Goal: Task Accomplishment & Management: Manage account settings

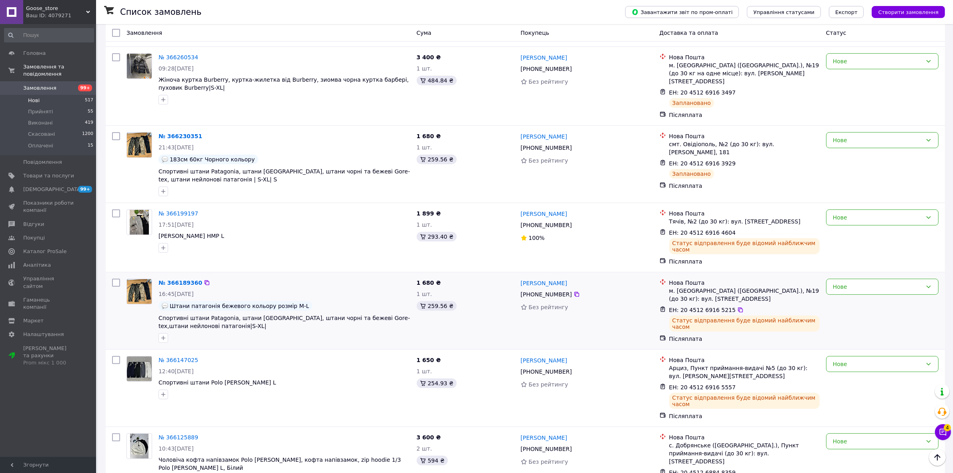
scroll to position [350, 0]
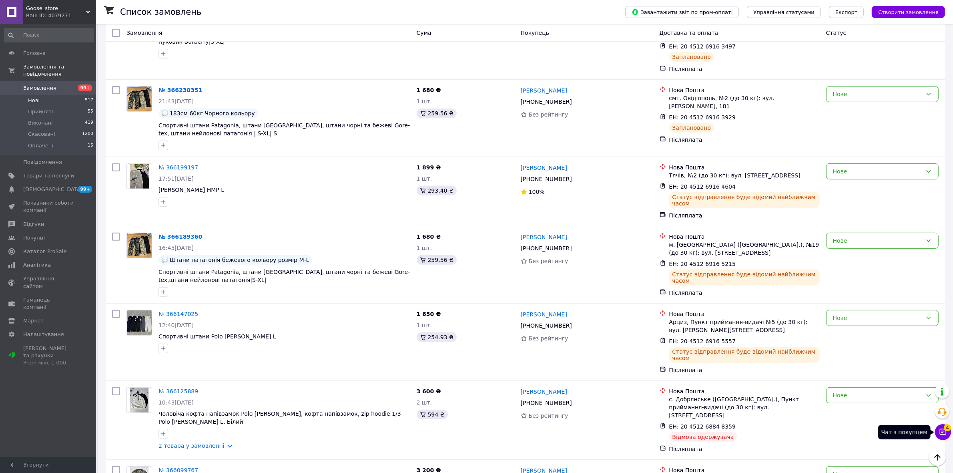
click at [935, 427] on button "Чат з покупцем 4" at bounding box center [943, 432] width 16 height 16
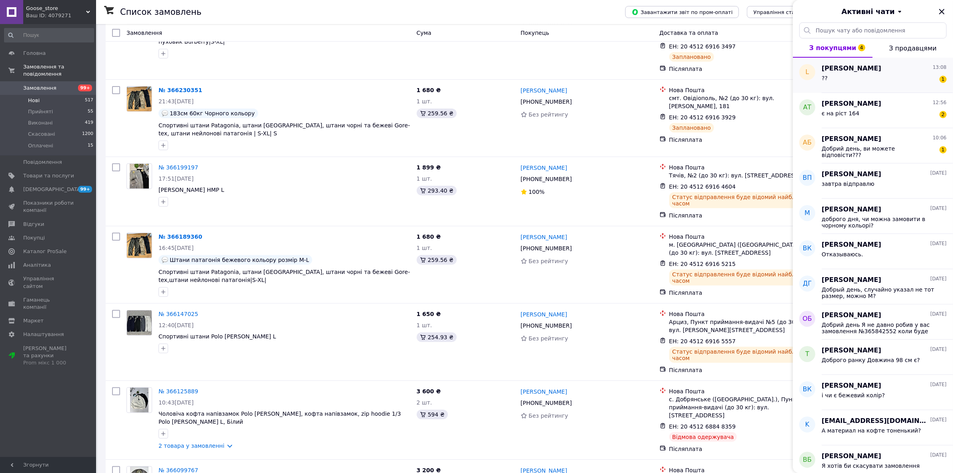
click at [833, 84] on div "?? 1" at bounding box center [884, 79] width 125 height 13
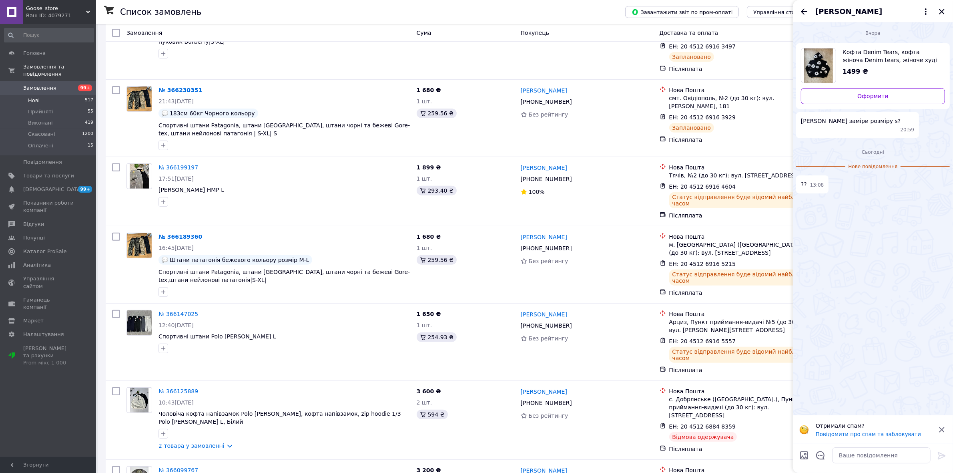
click at [801, 13] on icon "Назад" at bounding box center [804, 12] width 10 height 10
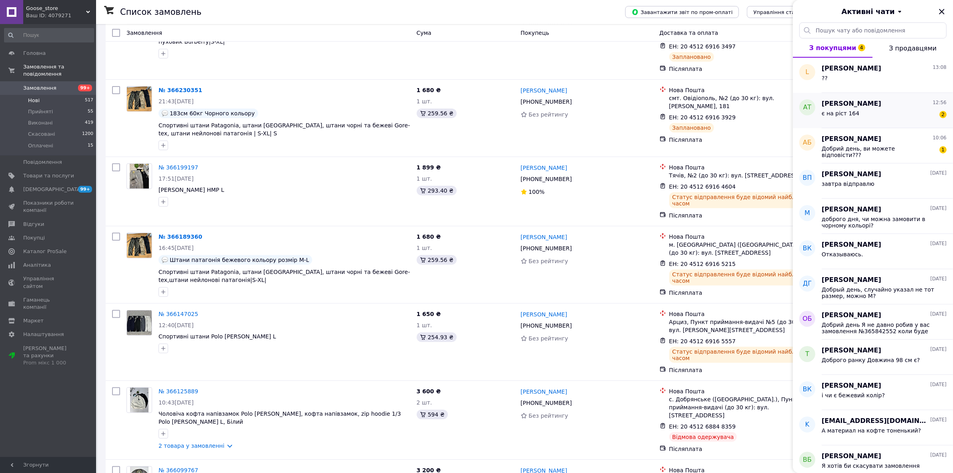
click at [845, 121] on div "є на ріст 164" at bounding box center [841, 115] width 38 height 11
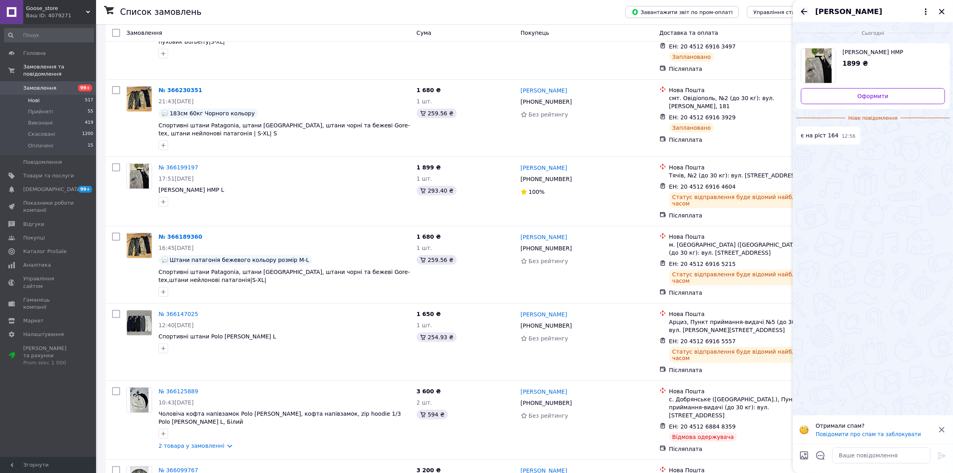
click at [801, 12] on icon "Назад" at bounding box center [804, 12] width 10 height 10
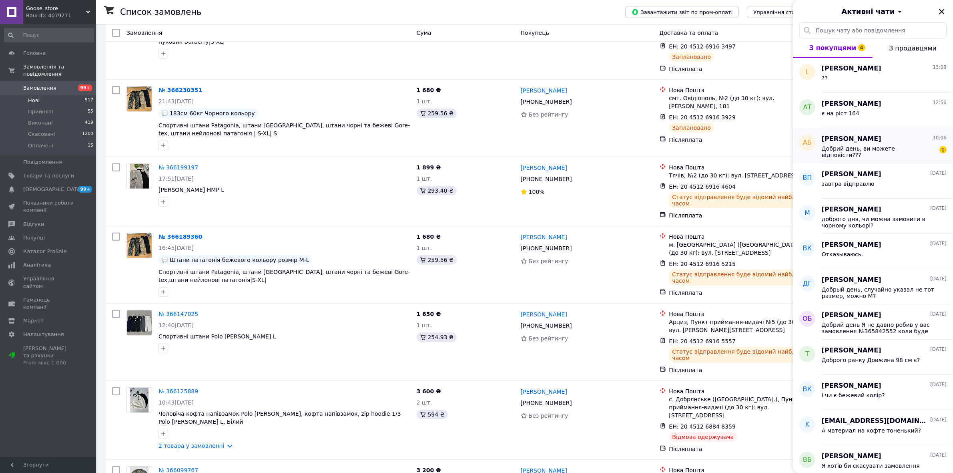
click at [845, 147] on span "Добрий день, ви можете відповісти???" at bounding box center [879, 151] width 114 height 13
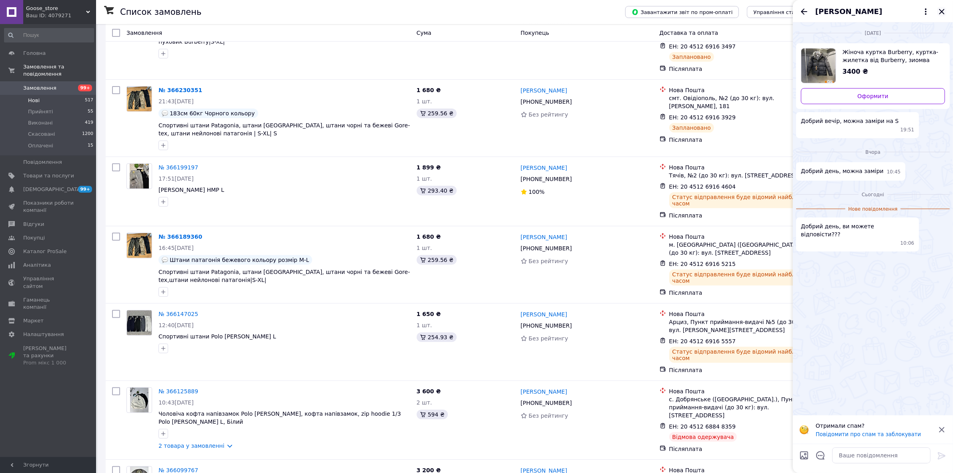
click at [941, 10] on icon "Закрити" at bounding box center [941, 11] width 5 height 5
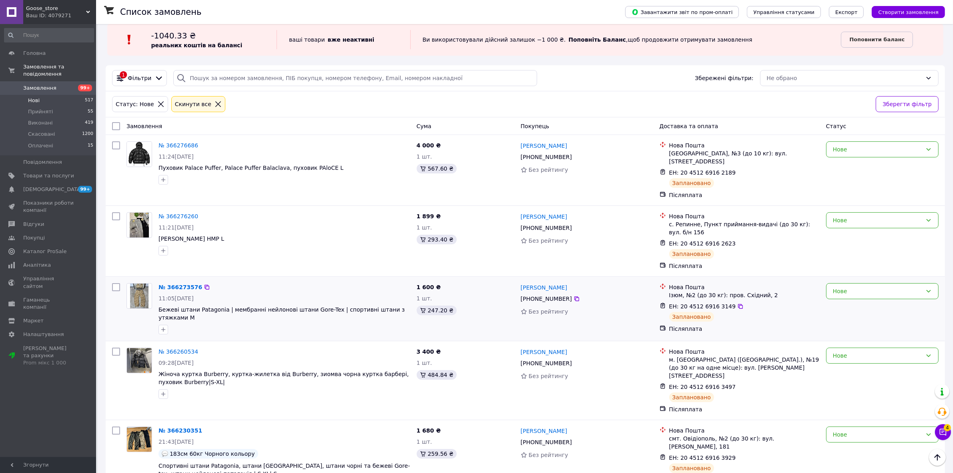
scroll to position [0, 0]
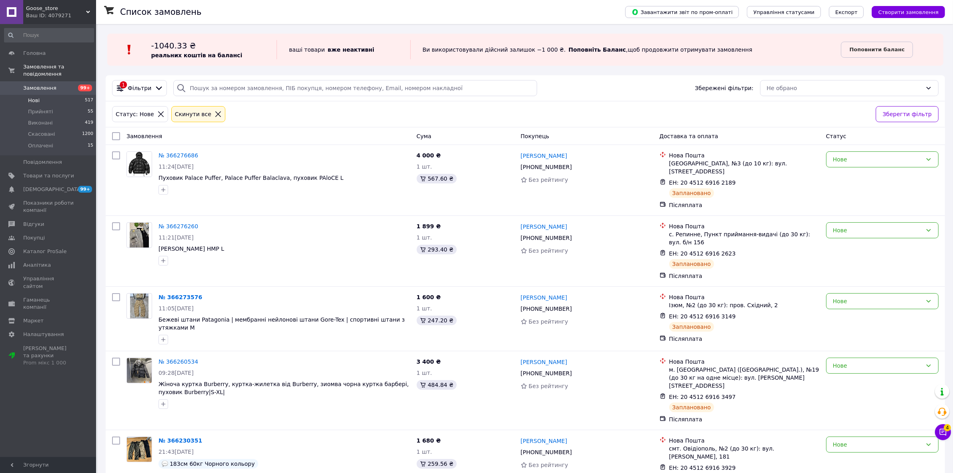
click at [215, 118] on icon at bounding box center [218, 113] width 7 height 7
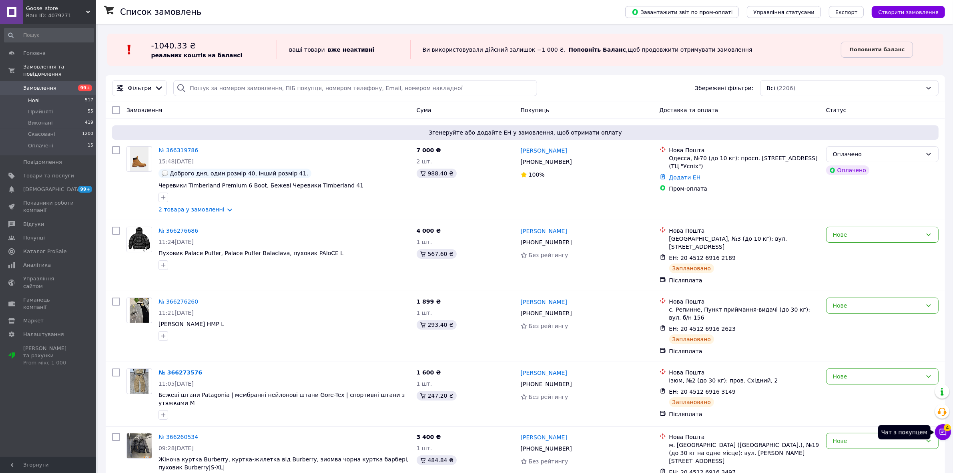
click at [937, 430] on button "Чат з покупцем 4" at bounding box center [943, 432] width 16 height 16
click at [63, 172] on span "Товари та послуги" at bounding box center [48, 175] width 51 height 7
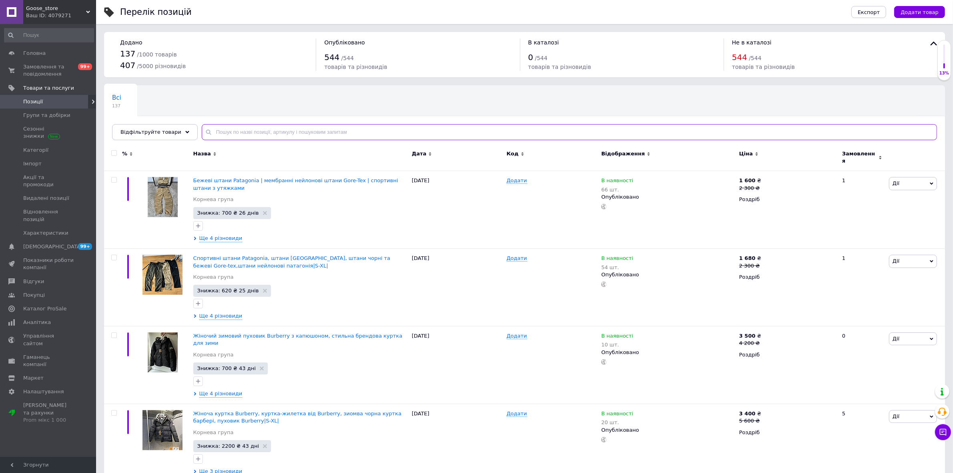
click at [231, 129] on input "text" at bounding box center [569, 132] width 735 height 16
type input "з"
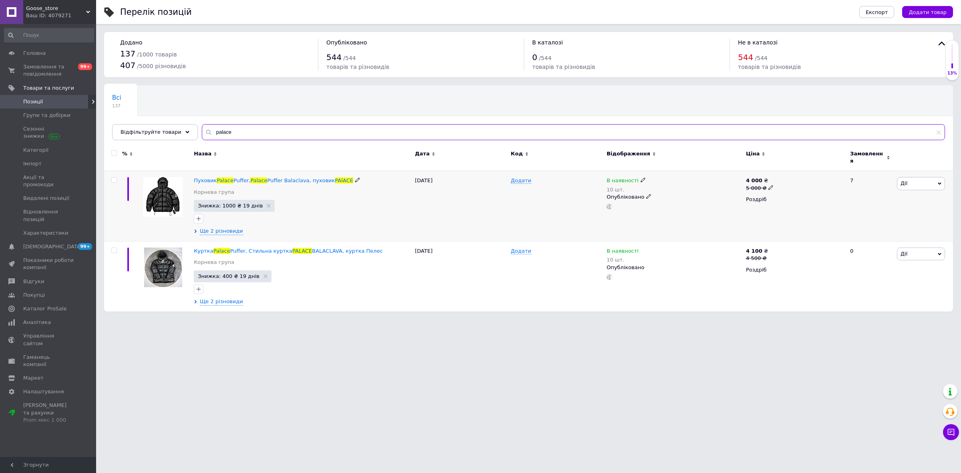
type input "palace"
click at [640, 177] on icon at bounding box center [642, 179] width 5 height 5
click at [659, 189] on li "Немає в наявності" at bounding box center [686, 190] width 76 height 11
click at [659, 198] on input "10" at bounding box center [678, 205] width 61 height 16
drag, startPoint x: 666, startPoint y: 203, endPoint x: 627, endPoint y: 205, distance: 38.9
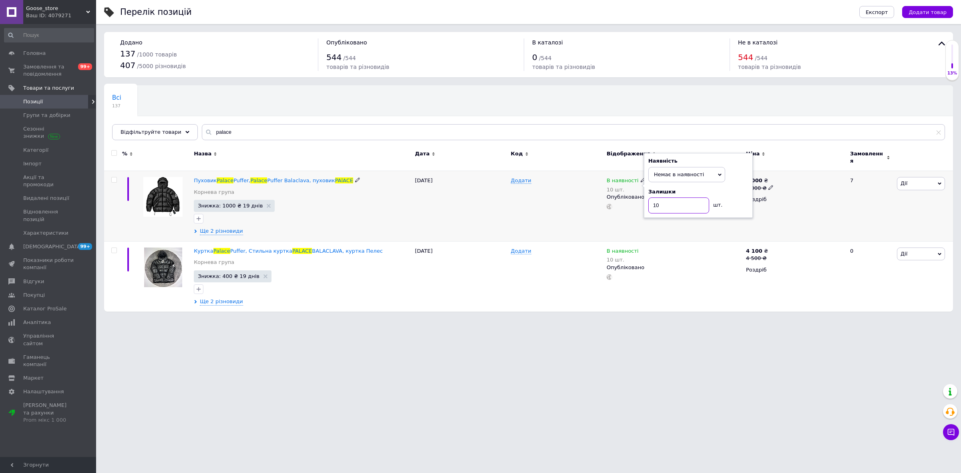
click at [635, 205] on div "В наявності 10 шт. Наявність Немає в наявності В наявності Під замовлення Залиш…" at bounding box center [673, 193] width 135 height 32
type input "0"
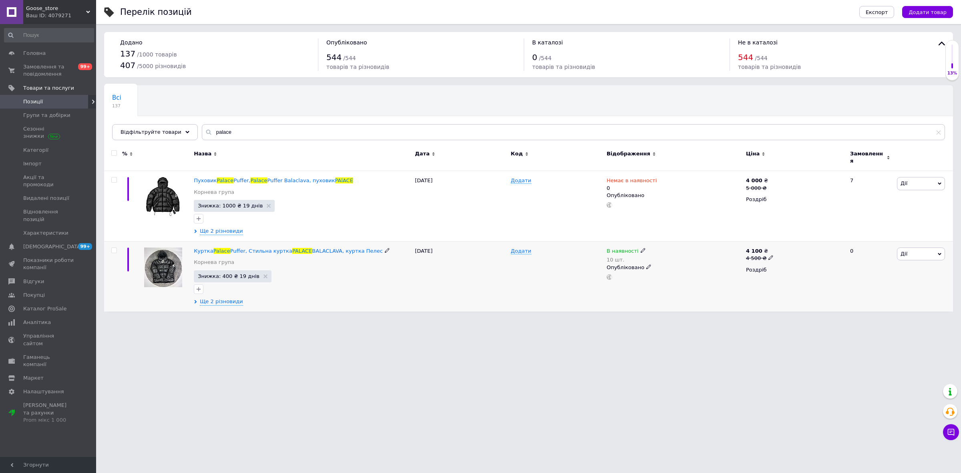
click at [640, 248] on use at bounding box center [642, 250] width 4 height 4
click at [650, 259] on li "Немає в наявності" at bounding box center [686, 261] width 76 height 11
drag, startPoint x: 653, startPoint y: 273, endPoint x: 641, endPoint y: 275, distance: 12.1
click at [641, 275] on div "В наявності 10 шт. Наявність Немає в наявності В наявності Під замовлення Залиш…" at bounding box center [673, 263] width 135 height 32
type input "0"
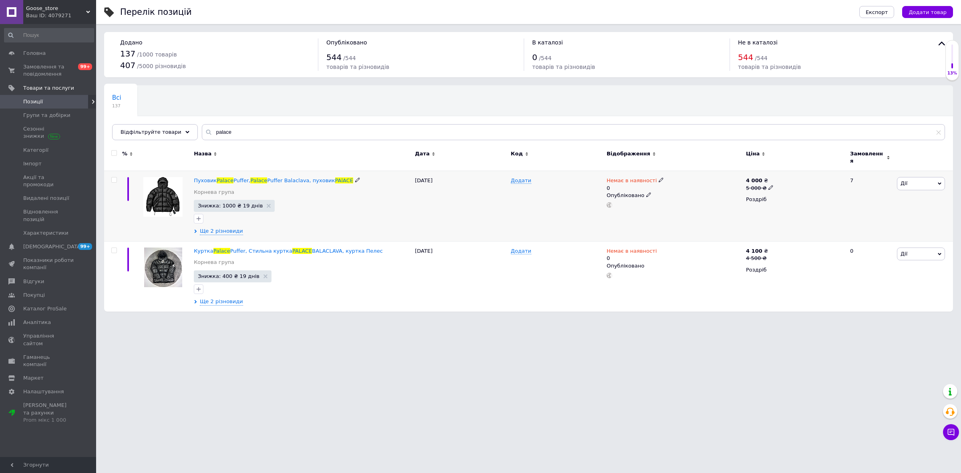
click at [266, 171] on div "Пуховик Palace Puffer, Palace Puffer Balaclava, пуховик PAlACE Корнева група Зн…" at bounding box center [302, 206] width 221 height 70
click at [268, 172] on div "Пуховик Palace Puffer, Palace Puffer Balaclava, пуховик PAlACE Корнева група Зн…" at bounding box center [302, 206] width 221 height 70
click at [269, 177] on span "Puffer Balaclava, пуховик" at bounding box center [301, 180] width 68 height 6
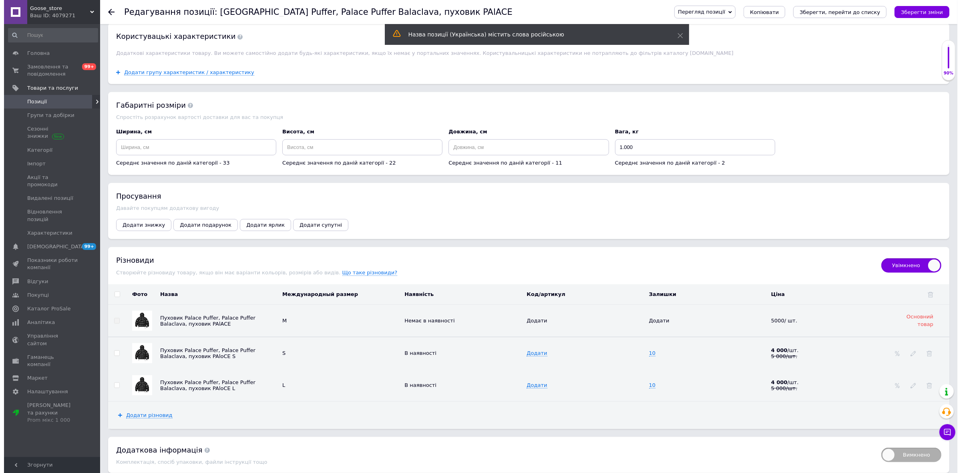
scroll to position [951, 0]
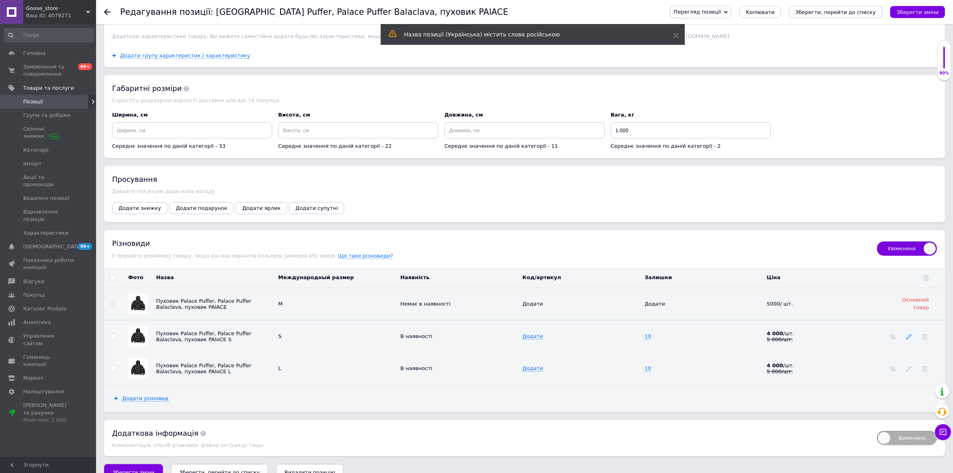
click at [911, 339] on icon at bounding box center [909, 337] width 6 height 6
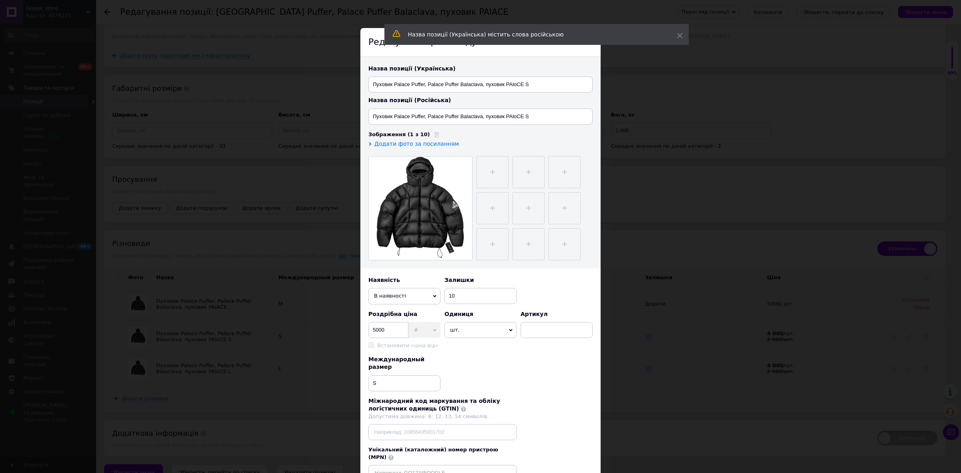
click at [401, 299] on span "В наявності" at bounding box center [404, 296] width 72 height 16
click at [409, 312] on li "Немає в наявності" at bounding box center [404, 311] width 72 height 12
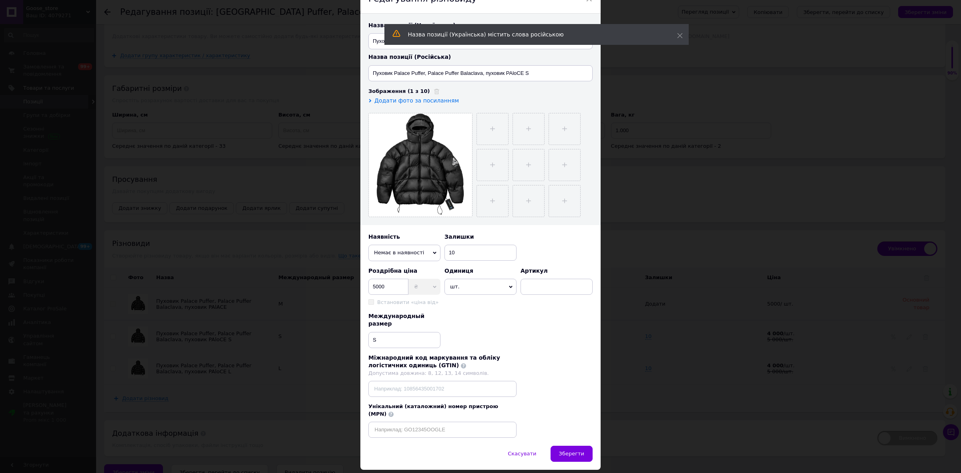
scroll to position [55, 0]
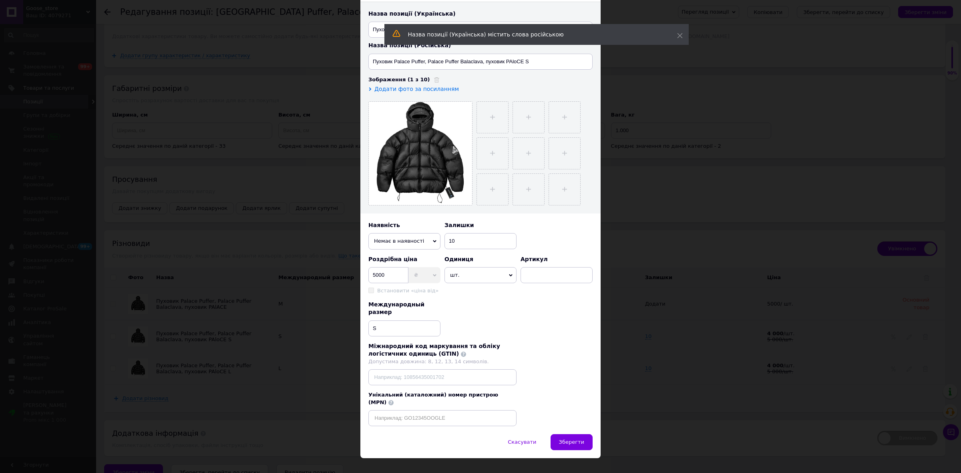
click at [575, 439] on span "Зберегти" at bounding box center [571, 442] width 25 height 6
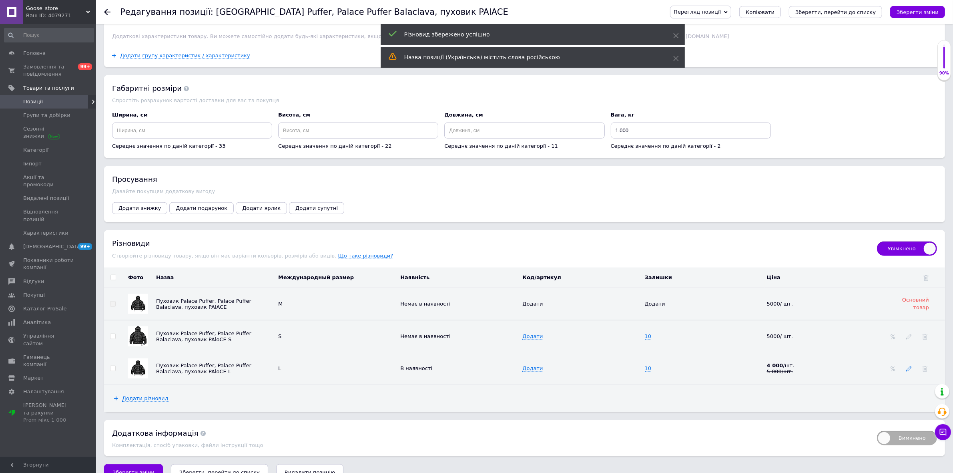
click at [907, 371] on icon at bounding box center [909, 369] width 6 height 6
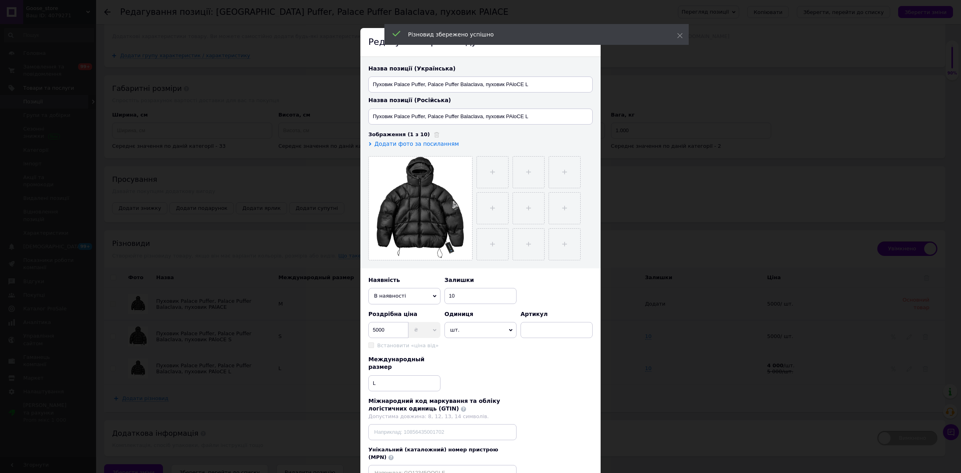
click at [410, 293] on span "В наявності" at bounding box center [404, 296] width 72 height 16
click at [415, 309] on li "Немає в наявності" at bounding box center [404, 311] width 72 height 12
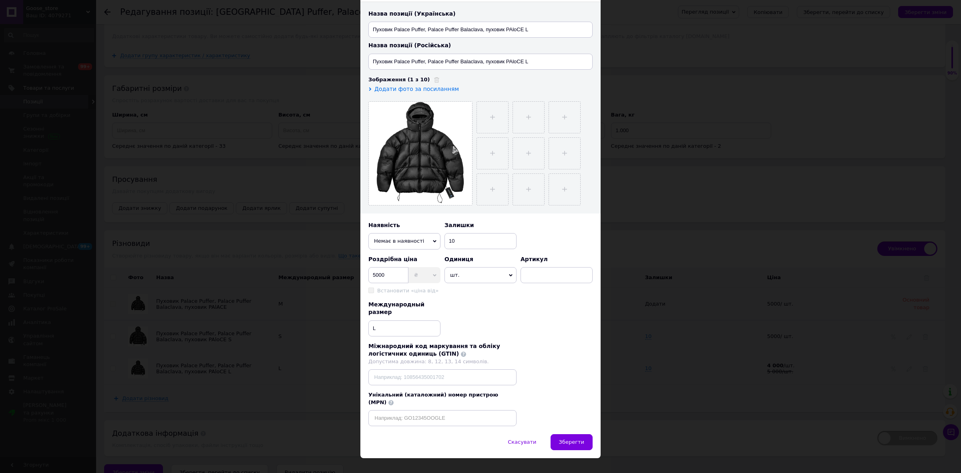
click at [592, 434] on div "Скасувати   Зберегти" at bounding box center [480, 446] width 240 height 24
click at [587, 434] on button "Зберегти" at bounding box center [571, 442] width 42 height 16
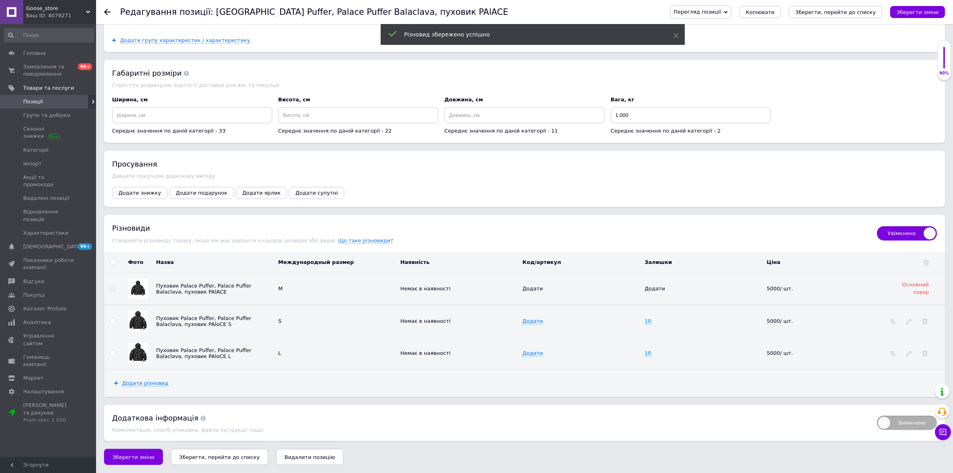
scroll to position [999, 0]
click at [123, 464] on button "Зберегти зміни" at bounding box center [133, 457] width 59 height 16
click at [106, 14] on use at bounding box center [107, 12] width 6 height 6
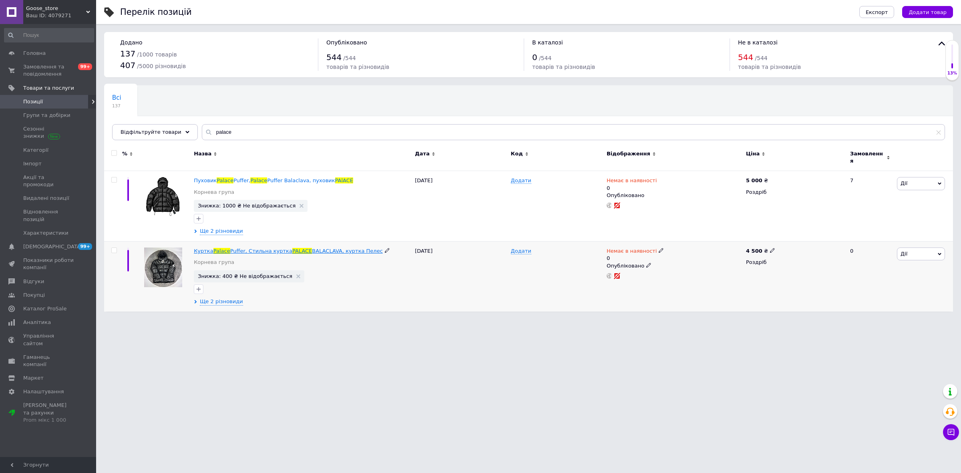
click at [221, 249] on span "Palace" at bounding box center [221, 251] width 17 height 6
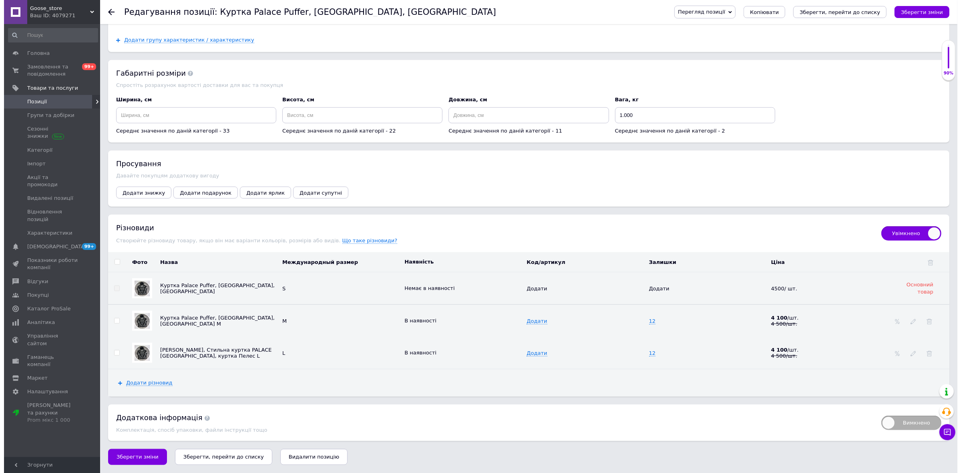
scroll to position [999, 0]
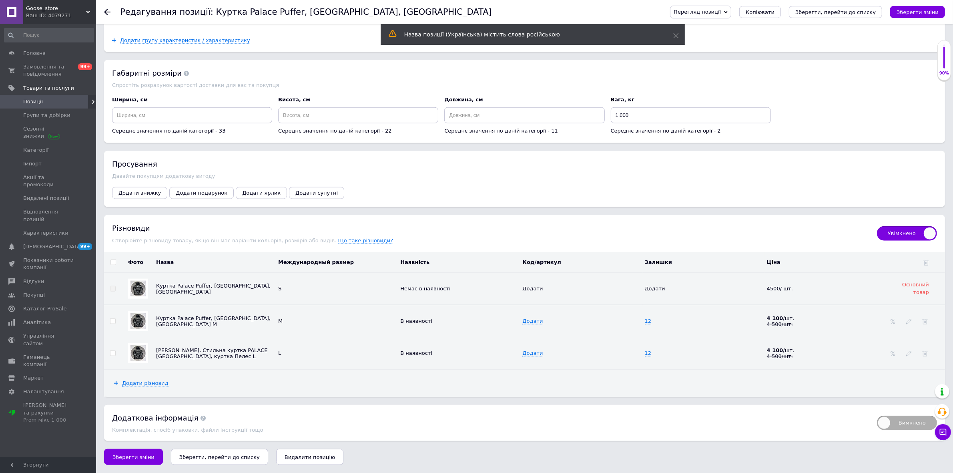
click at [907, 323] on td at bounding box center [916, 321] width 58 height 32
click at [911, 319] on icon at bounding box center [909, 322] width 6 height 6
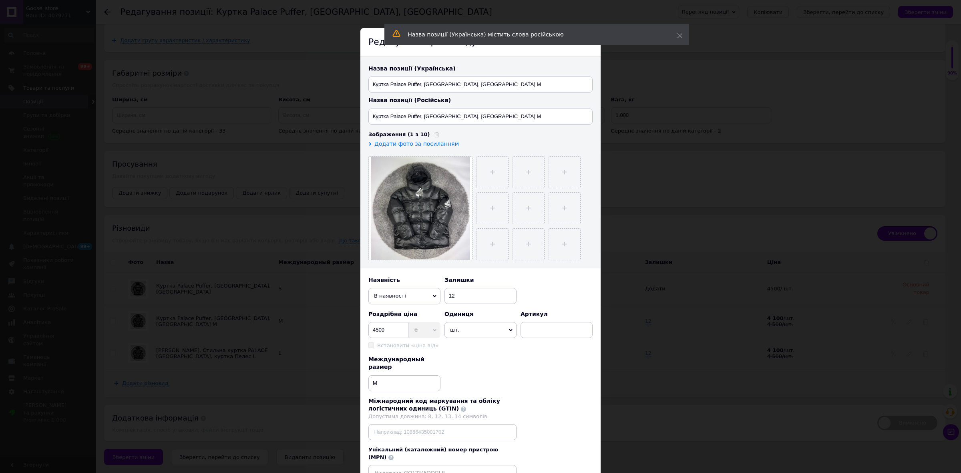
click at [423, 297] on span "В наявності" at bounding box center [404, 296] width 72 height 16
click at [416, 309] on li "Немає в наявності" at bounding box center [404, 311] width 72 height 12
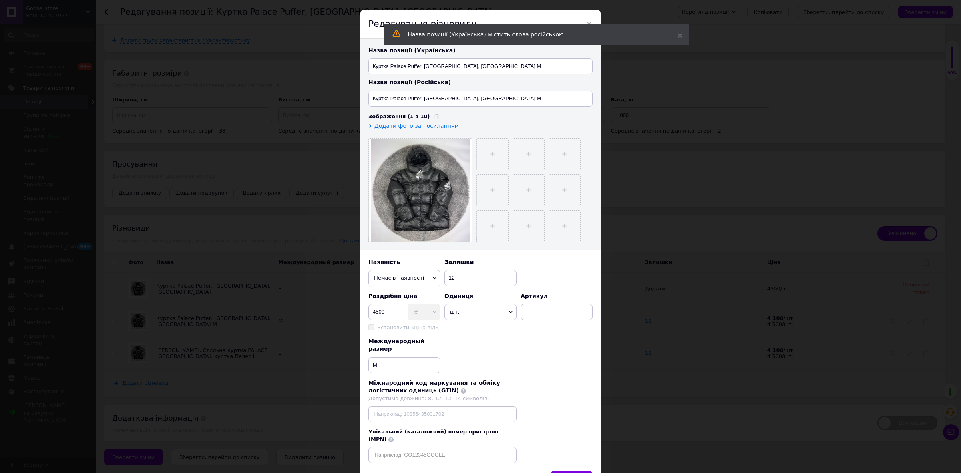
scroll to position [55, 0]
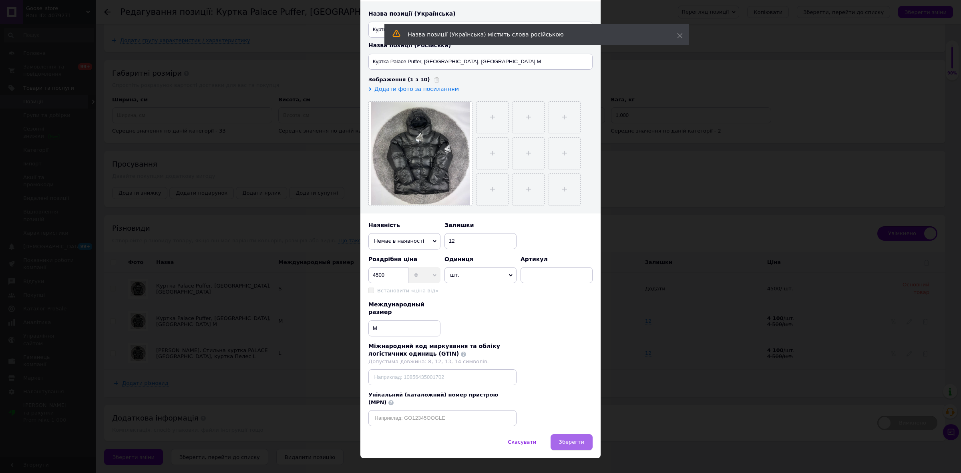
click at [562, 434] on button "Зберегти" at bounding box center [571, 442] width 42 height 16
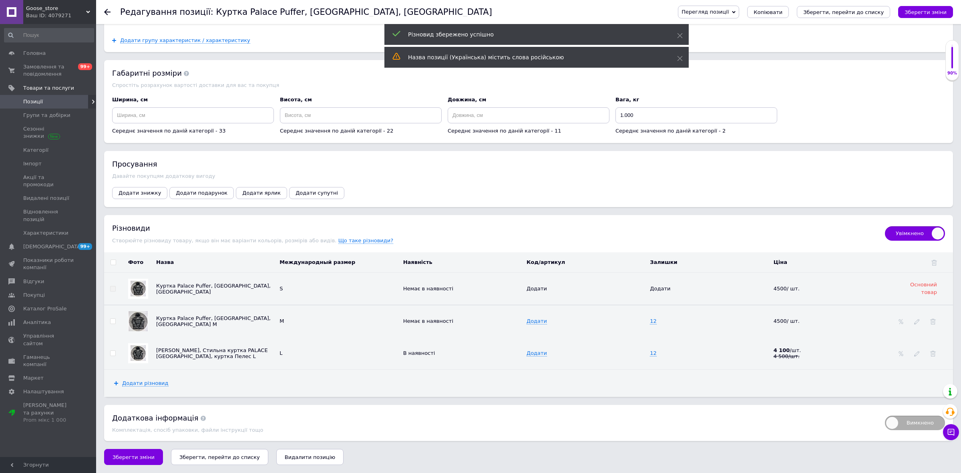
scroll to position [998, 0]
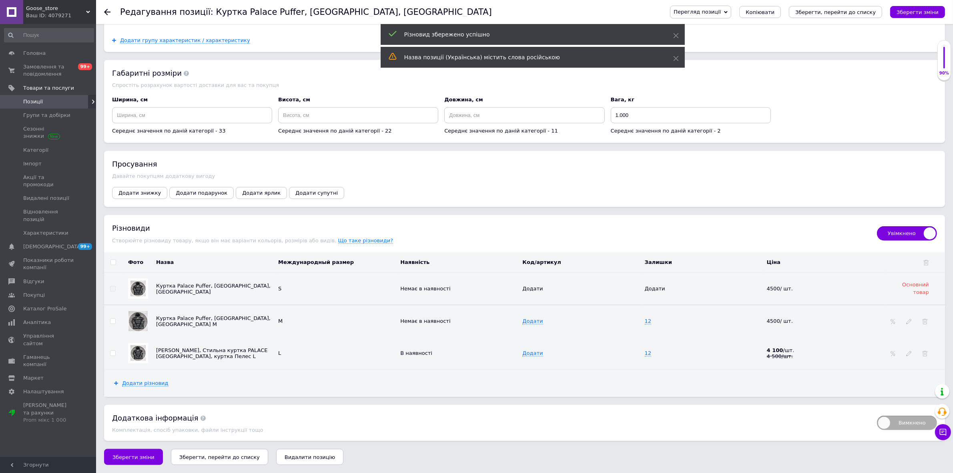
click at [904, 351] on td at bounding box center [916, 353] width 58 height 32
click at [907, 353] on icon at bounding box center [909, 354] width 6 height 6
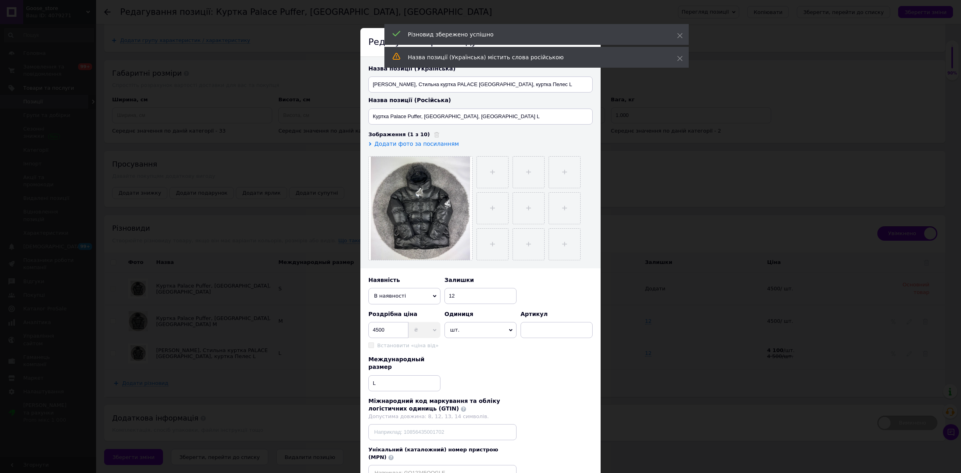
click at [424, 296] on span "В наявності" at bounding box center [404, 296] width 72 height 16
click at [422, 307] on li "Немає в наявності" at bounding box center [404, 311] width 72 height 12
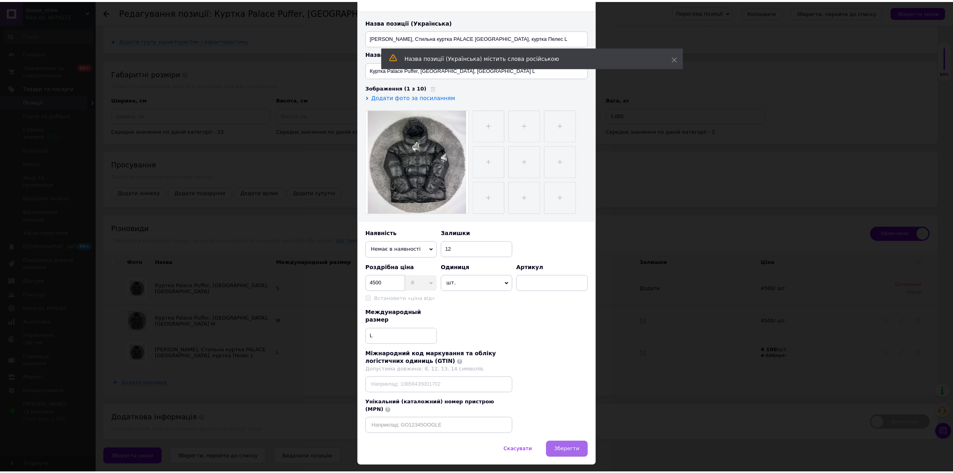
scroll to position [55, 0]
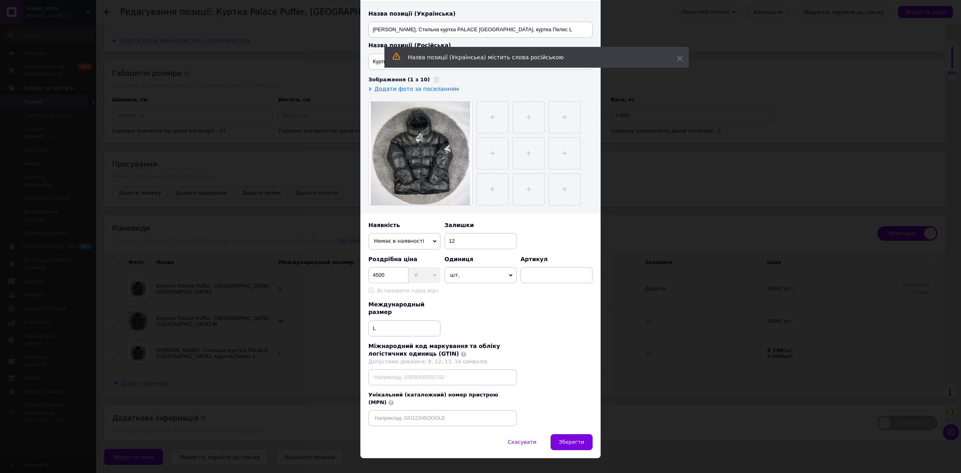
click at [586, 434] on button "Зберегти" at bounding box center [571, 442] width 42 height 16
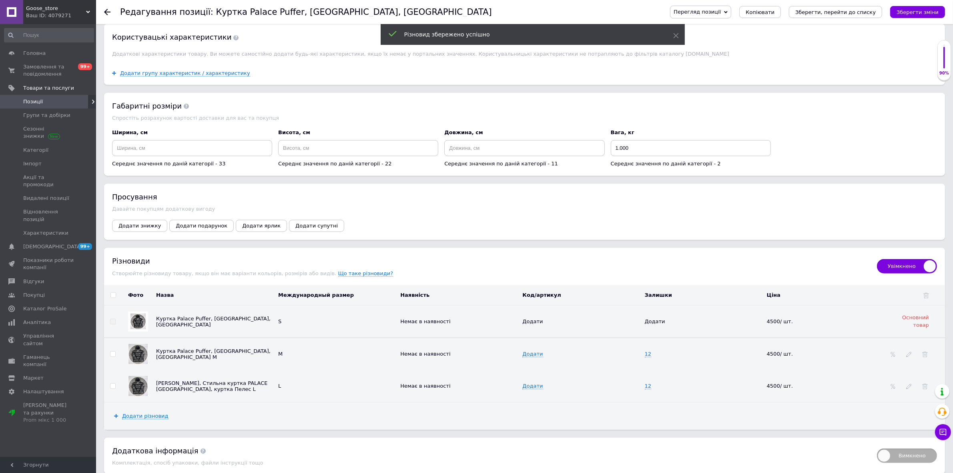
scroll to position [898, 0]
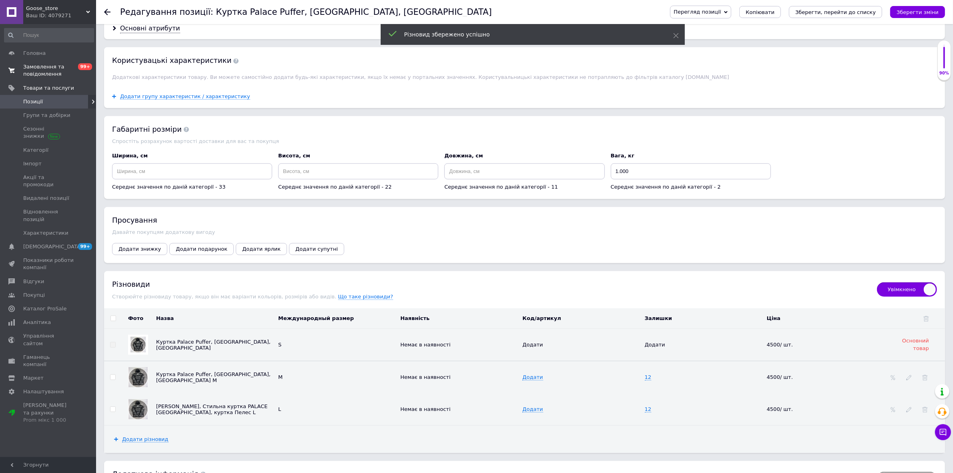
click at [35, 74] on span "Замовлення та повідомлення" at bounding box center [48, 70] width 51 height 14
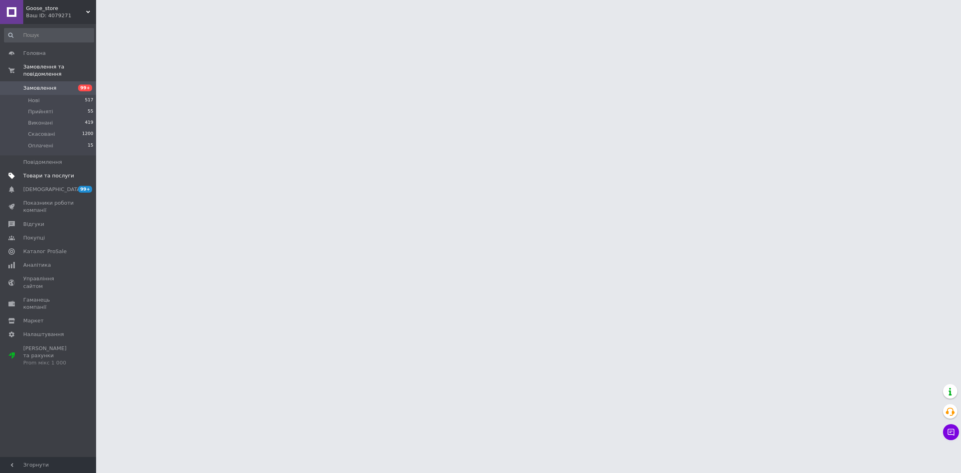
click at [25, 172] on span "Товари та послуги" at bounding box center [48, 175] width 51 height 7
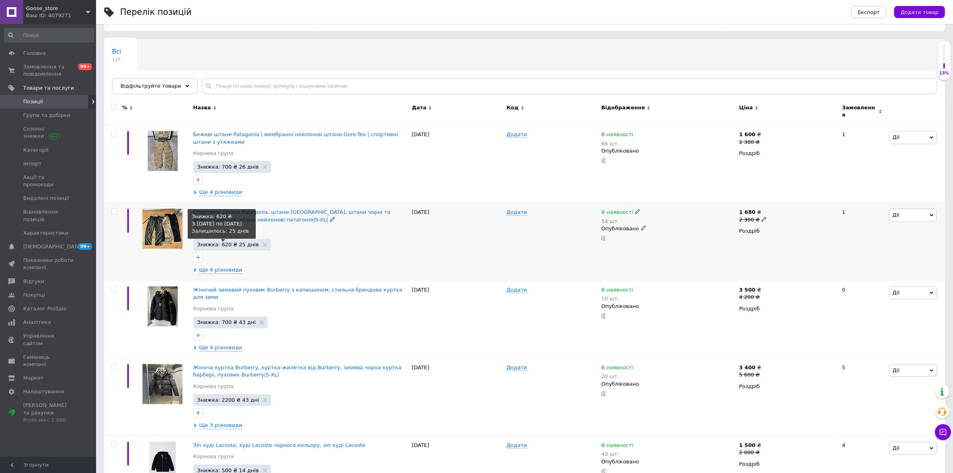
scroll to position [50, 0]
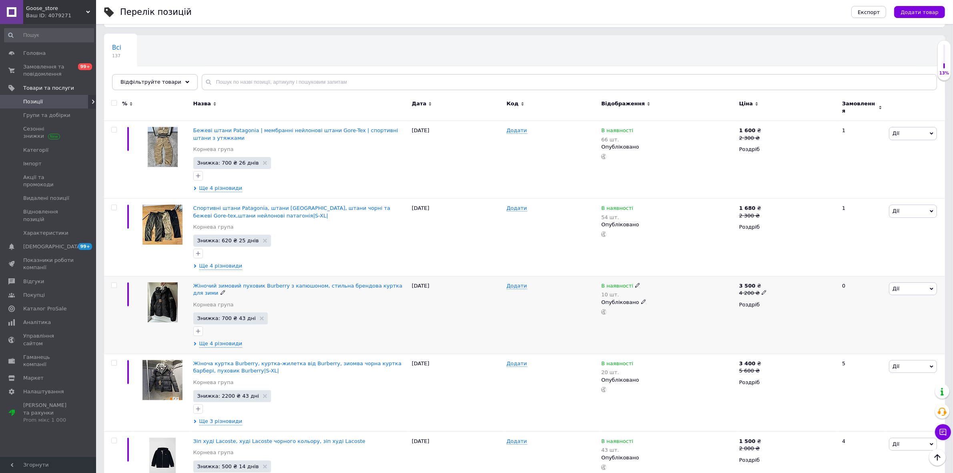
click at [635, 283] on icon at bounding box center [637, 285] width 5 height 5
click at [661, 295] on li "Немає в наявності" at bounding box center [681, 296] width 76 height 11
drag, startPoint x: 662, startPoint y: 305, endPoint x: 648, endPoint y: 305, distance: 13.2
click at [648, 306] on input "10" at bounding box center [673, 311] width 61 height 16
type input "0"
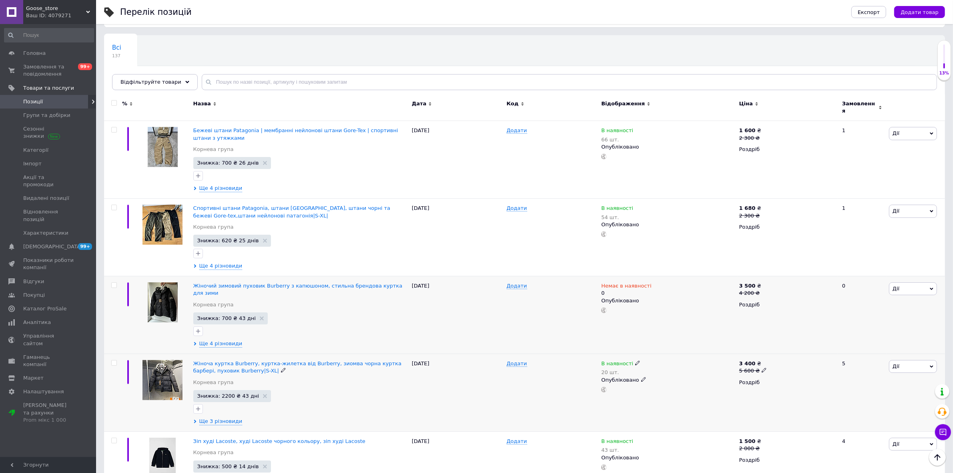
click at [635, 360] on icon at bounding box center [637, 362] width 5 height 5
click at [643, 366] on ul "Немає в наявності Під замовлення" at bounding box center [681, 379] width 77 height 27
click at [672, 354] on span "В наявності" at bounding box center [664, 357] width 32 height 6
click at [663, 368] on li "Немає в наявності" at bounding box center [681, 373] width 76 height 11
drag, startPoint x: 656, startPoint y: 383, endPoint x: 633, endPoint y: 383, distance: 23.2
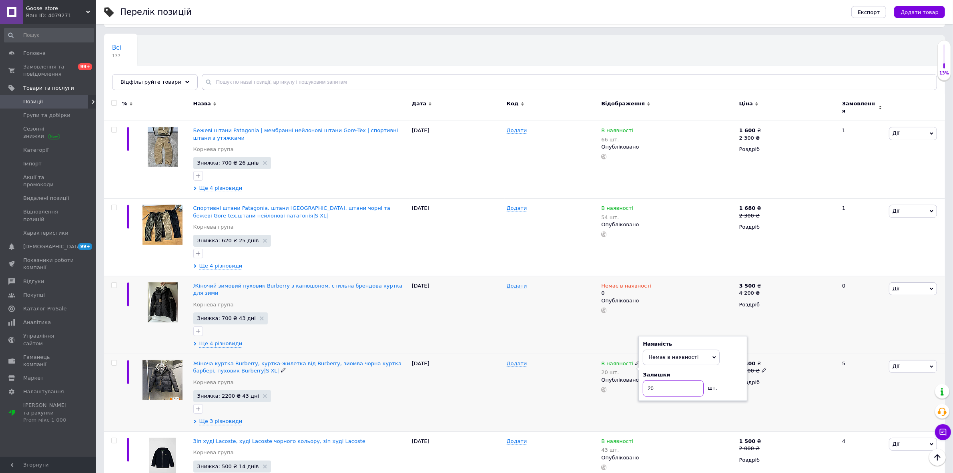
click at [635, 383] on div "В наявності 20 шт. Наявність Немає в наявності В наявності Під замовлення Залиш…" at bounding box center [668, 393] width 138 height 78
type input "0"
click at [237, 283] on span "Жіночий зимовий пуховик Burberry з капюшоном, стильна брендова куртка для зими" at bounding box center [297, 289] width 209 height 13
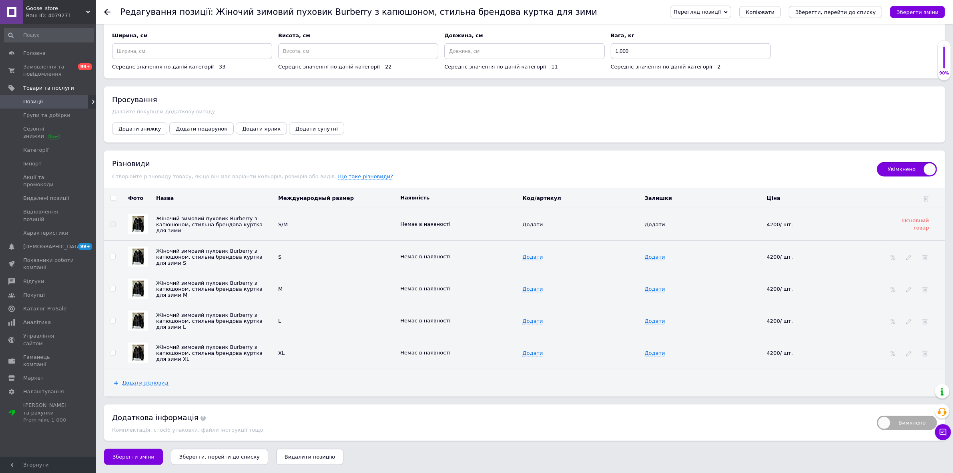
scroll to position [1063, 0]
click at [113, 16] on div at bounding box center [112, 12] width 16 height 24
click at [111, 15] on div at bounding box center [112, 12] width 16 height 24
click at [108, 13] on icon at bounding box center [107, 12] width 6 height 6
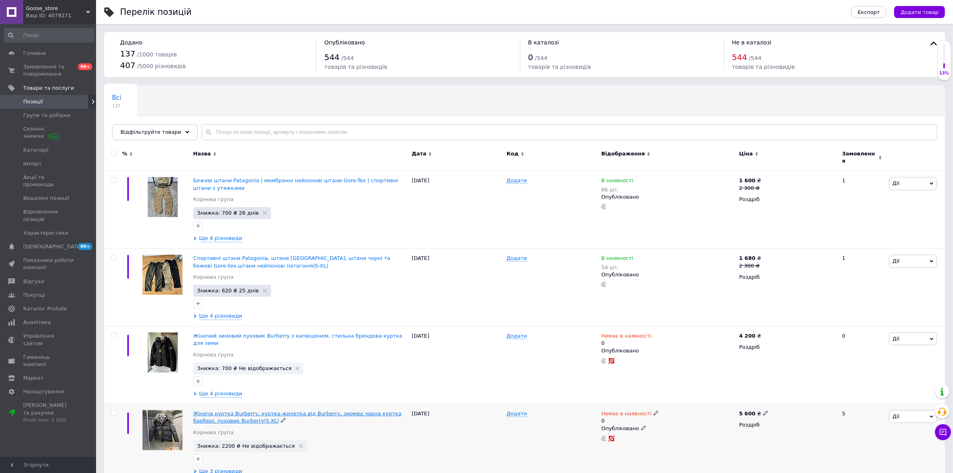
click at [301, 410] on span "Жіноча куртка Burberry, куртка-жилетка від Burberry, зиомва чорна куртка барбер…" at bounding box center [297, 416] width 208 height 13
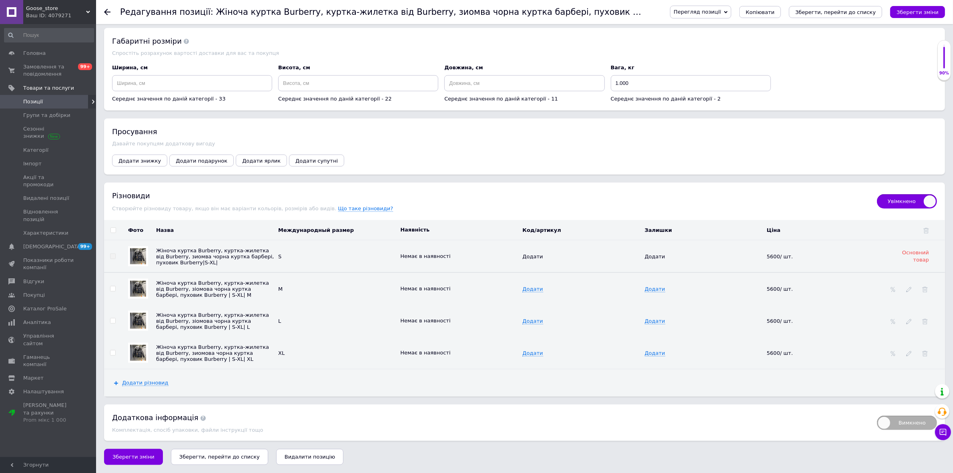
scroll to position [1055, 0]
drag, startPoint x: 42, startPoint y: 76, endPoint x: 49, endPoint y: 73, distance: 7.3
click at [43, 75] on span "Замовлення та повідомлення" at bounding box center [48, 70] width 51 height 14
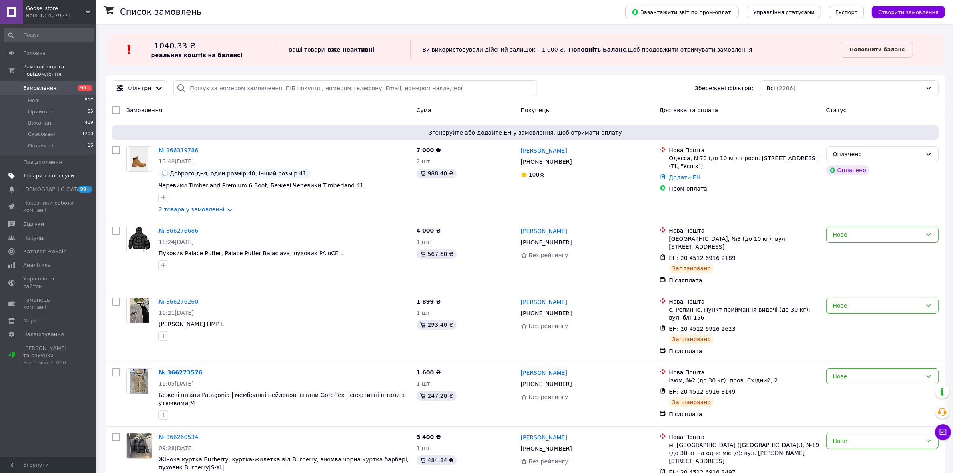
click at [3, 169] on link "Товари та послуги" at bounding box center [49, 176] width 98 height 14
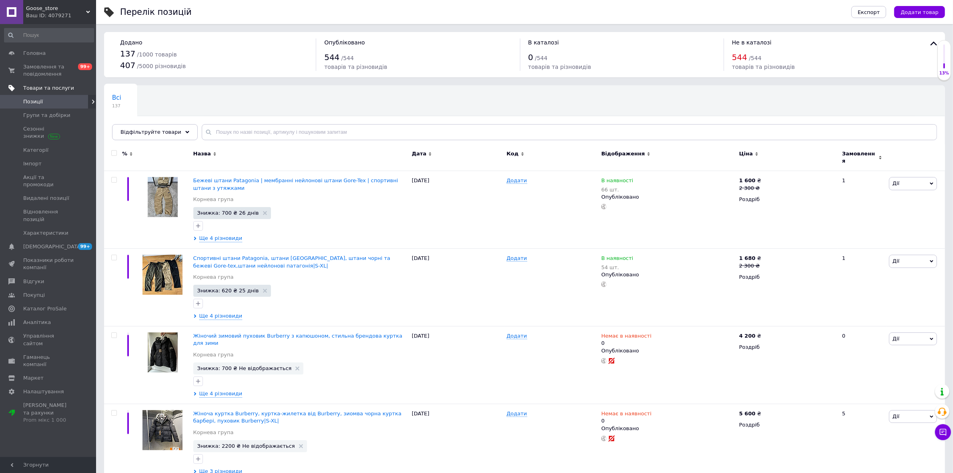
click at [65, 89] on span "Товари та послуги" at bounding box center [48, 87] width 51 height 7
click at [64, 76] on span "Замовлення та повідомлення" at bounding box center [48, 70] width 51 height 14
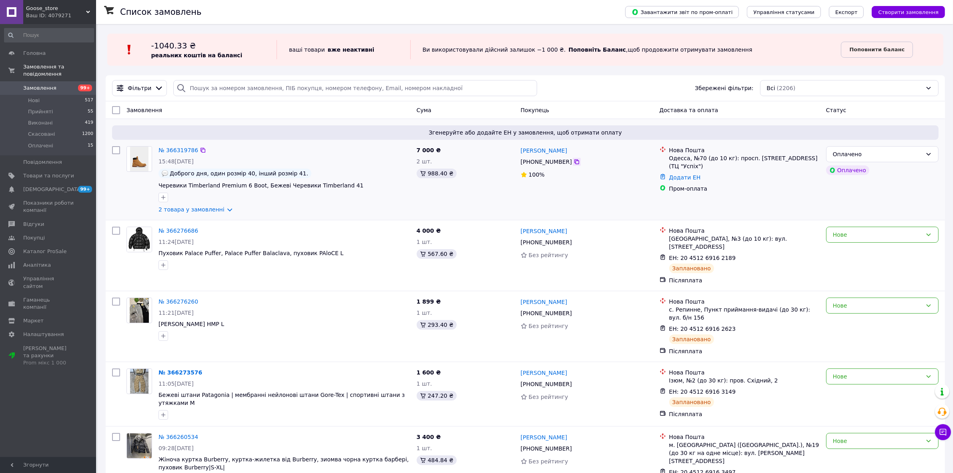
click at [574, 161] on icon at bounding box center [576, 161] width 5 height 5
click at [684, 175] on link "Додати ЕН" at bounding box center [685, 177] width 32 height 6
click at [670, 209] on input "Додати ЕН" at bounding box center [635, 210] width 107 height 16
paste input "20451269218602"
type input "20451269218602"
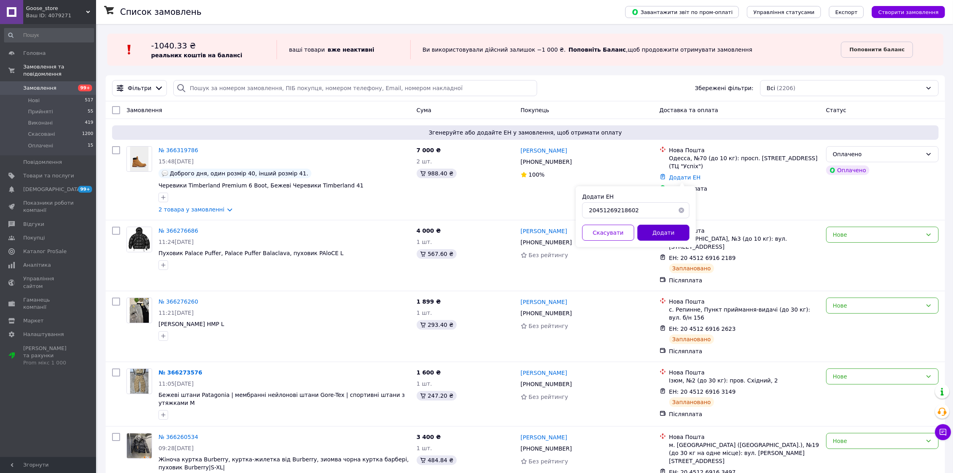
click at [668, 225] on div "Додати ЕН 20451269218602 Скасувати Додати" at bounding box center [636, 216] width 120 height 61
click at [668, 232] on button "Додати" at bounding box center [664, 233] width 52 height 16
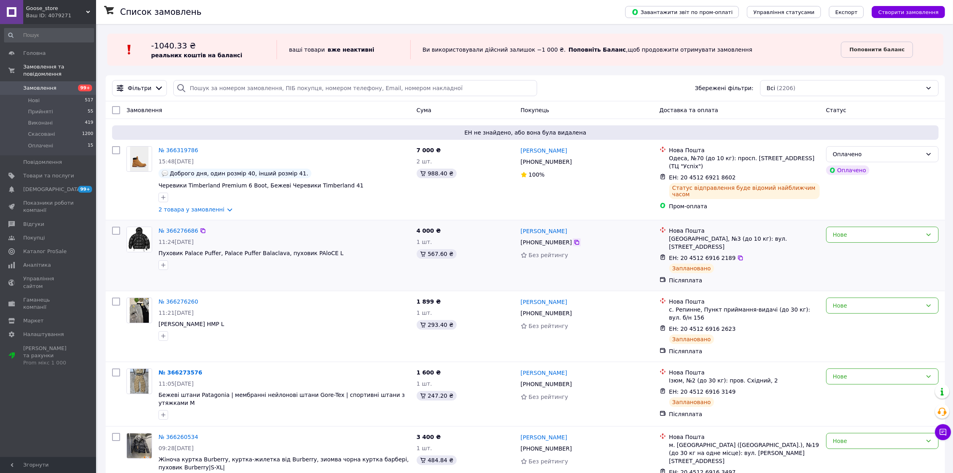
click at [574, 243] on icon at bounding box center [577, 242] width 6 height 6
click at [182, 232] on link "№ 366276686" at bounding box center [179, 230] width 40 height 6
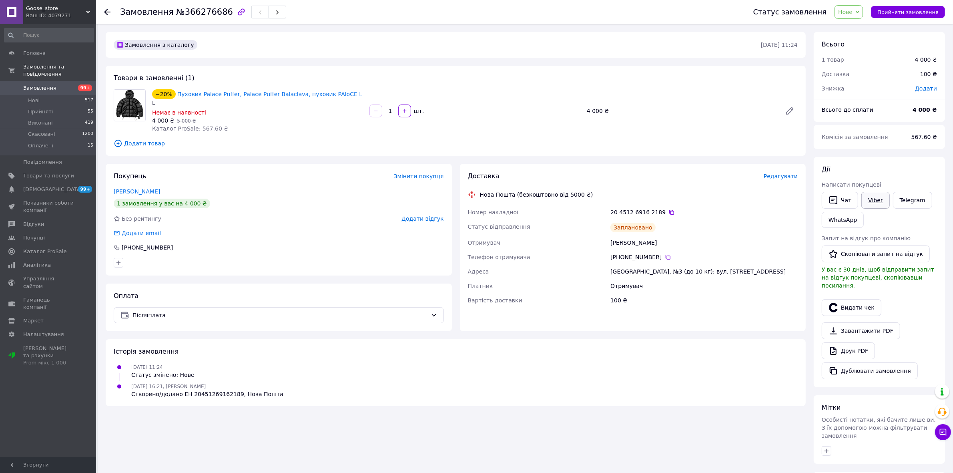
click at [875, 201] on link "Viber" at bounding box center [875, 200] width 28 height 17
click at [107, 9] on icon at bounding box center [107, 12] width 6 height 6
